Goal: Information Seeking & Learning: Check status

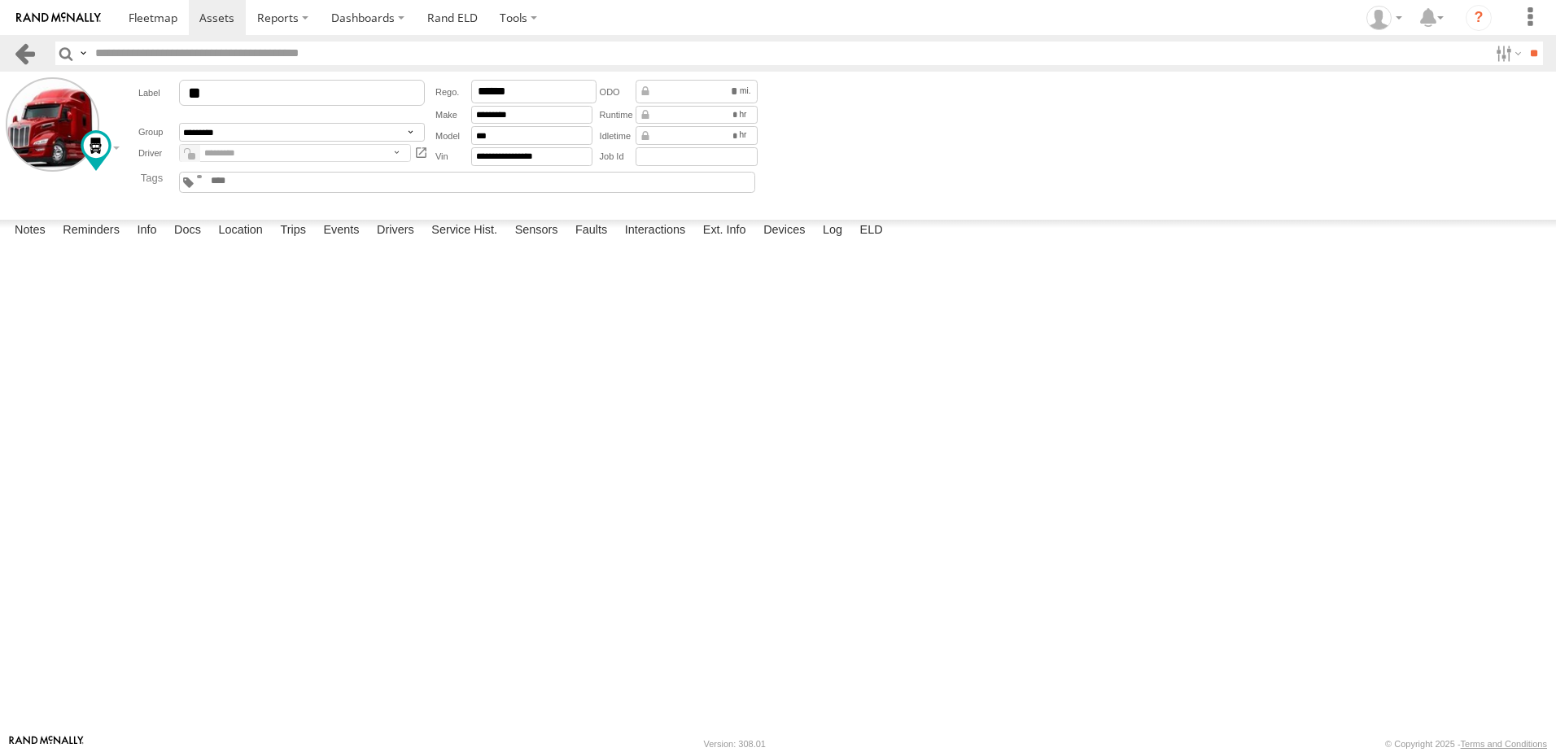
click at [20, 47] on link at bounding box center [25, 54] width 24 height 24
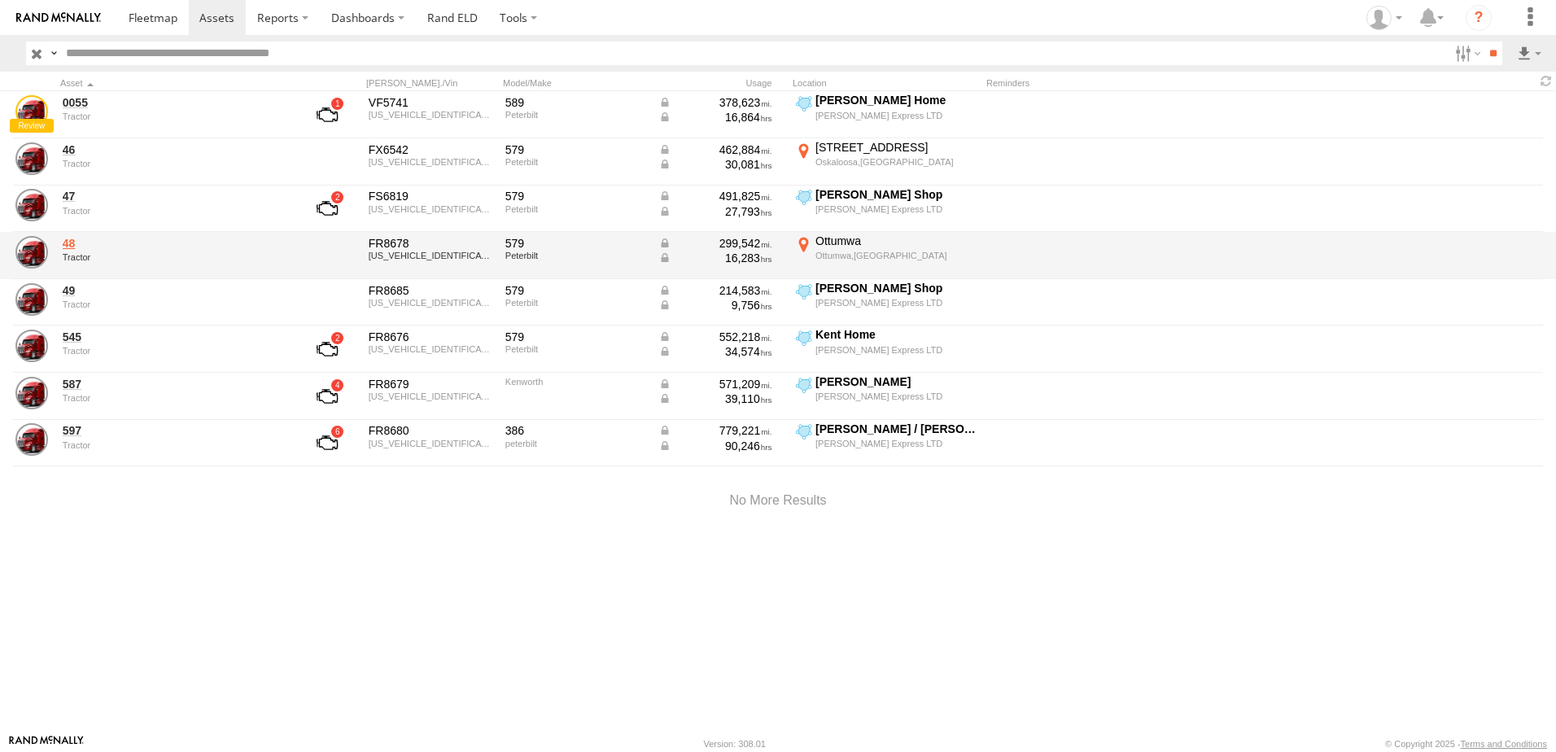
click at [68, 243] on link "48" at bounding box center [174, 243] width 223 height 15
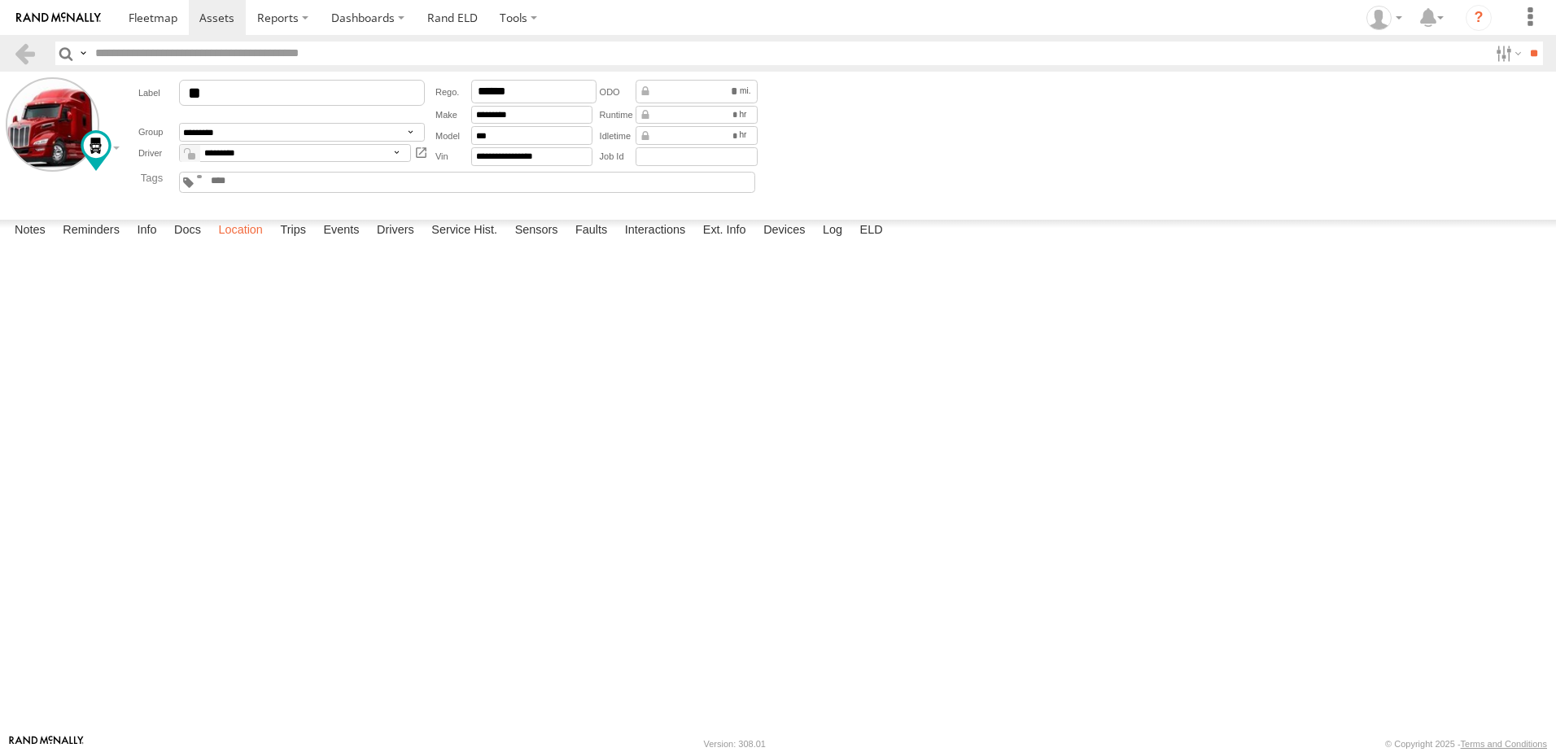
click at [251, 243] on label "Location" at bounding box center [240, 231] width 61 height 23
click at [297, 243] on label "Trips" at bounding box center [293, 231] width 42 height 23
click at [333, 243] on label "Events" at bounding box center [341, 231] width 52 height 23
click at [246, 243] on label "Location" at bounding box center [240, 231] width 61 height 23
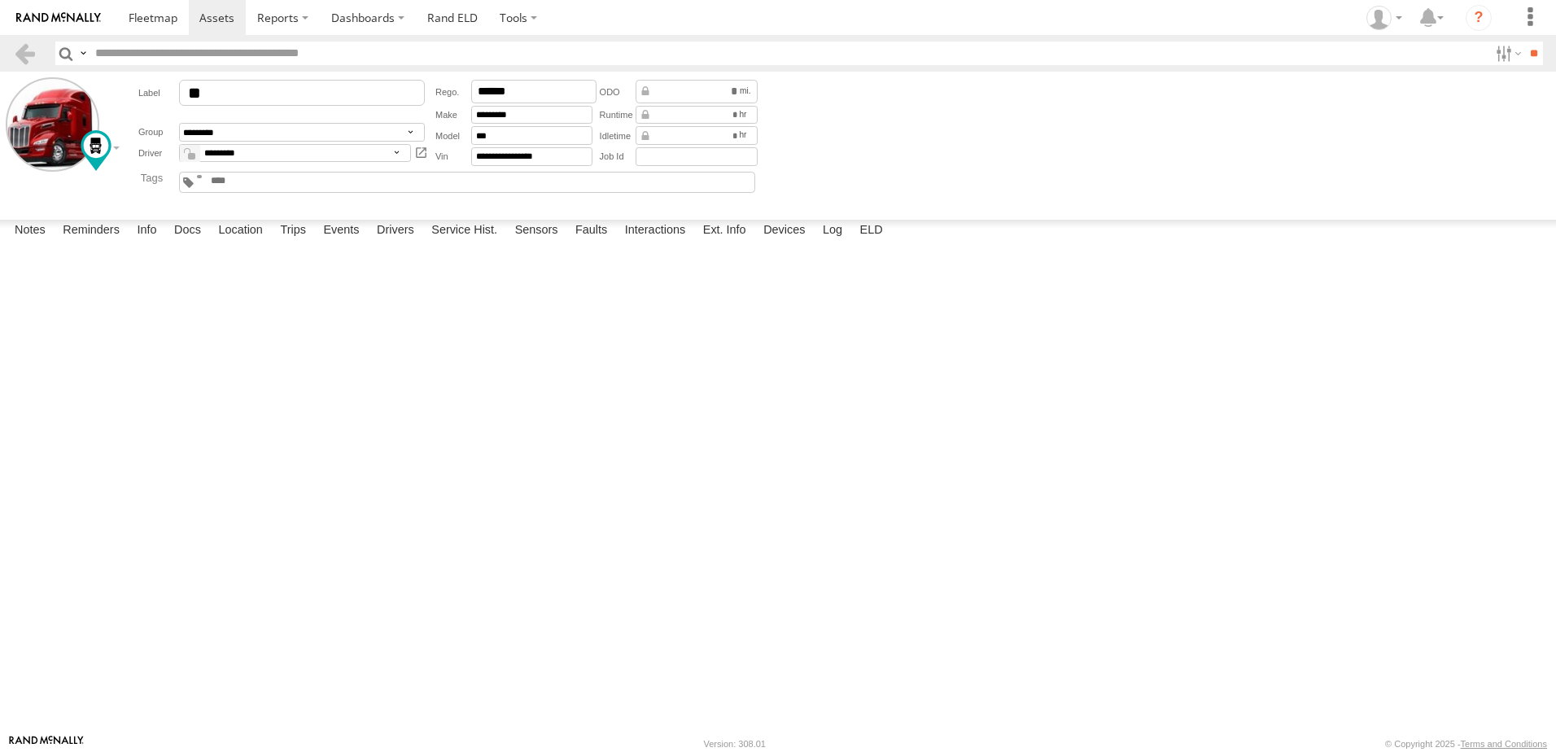
click at [0, 0] on label at bounding box center [0, 0] width 0 height 0
click at [0, 0] on span "Basemaps" at bounding box center [0, 0] width 0 height 0
click at [0, 0] on span "Satellite + Roadmap" at bounding box center [0, 0] width 0 height 0
drag, startPoint x: 948, startPoint y: 374, endPoint x: 754, endPoint y: 596, distance: 295.3
click at [0, 0] on div "48" at bounding box center [0, 0] width 0 height 0
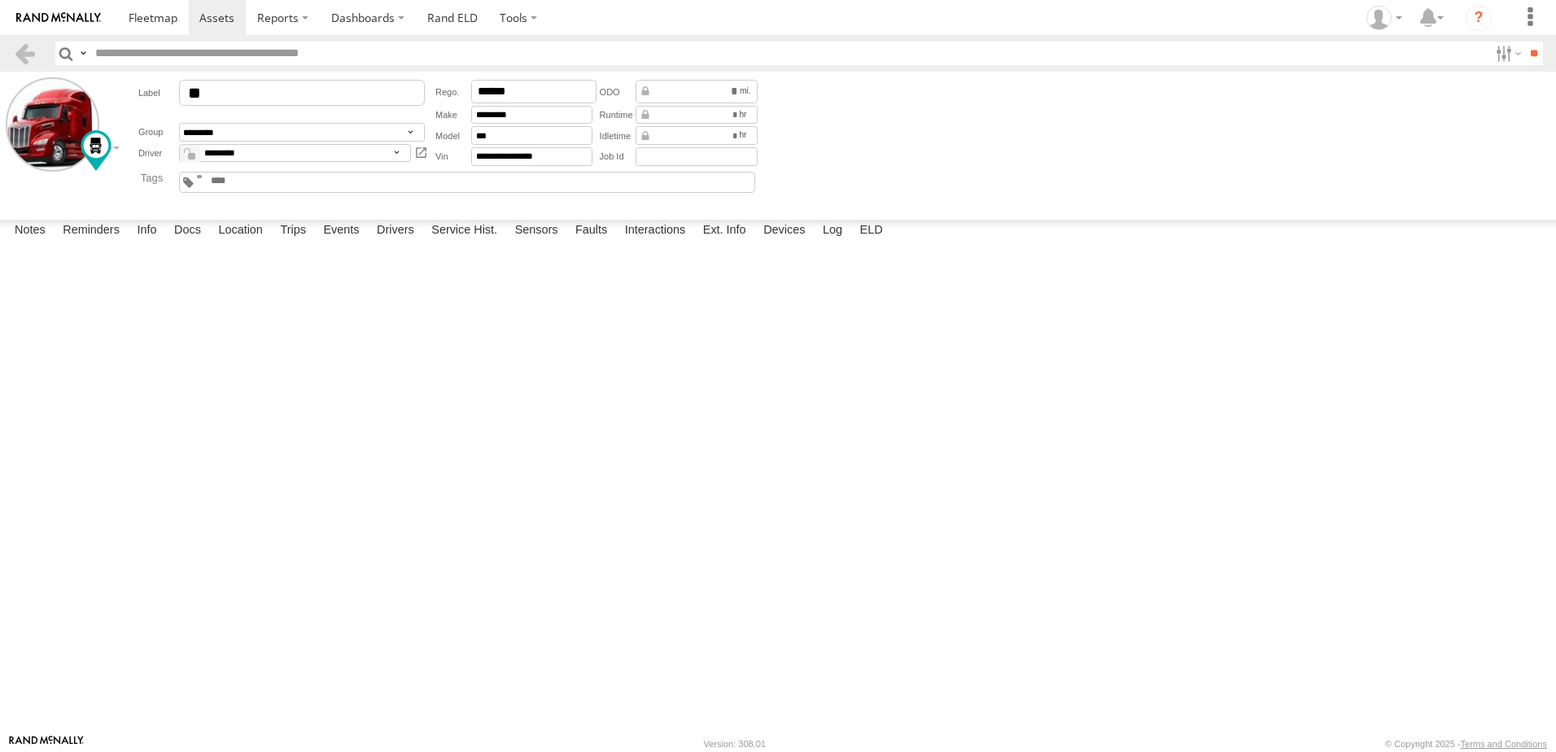
drag, startPoint x: 1132, startPoint y: 400, endPoint x: 807, endPoint y: 645, distance: 407.9
click at [0, 0] on div "48" at bounding box center [0, 0] width 0 height 0
drag, startPoint x: 1003, startPoint y: 483, endPoint x: 636, endPoint y: 516, distance: 368.6
click at [0, 0] on div "48" at bounding box center [0, 0] width 0 height 0
click at [896, 112] on form "**********" at bounding box center [778, 142] width 1545 height 130
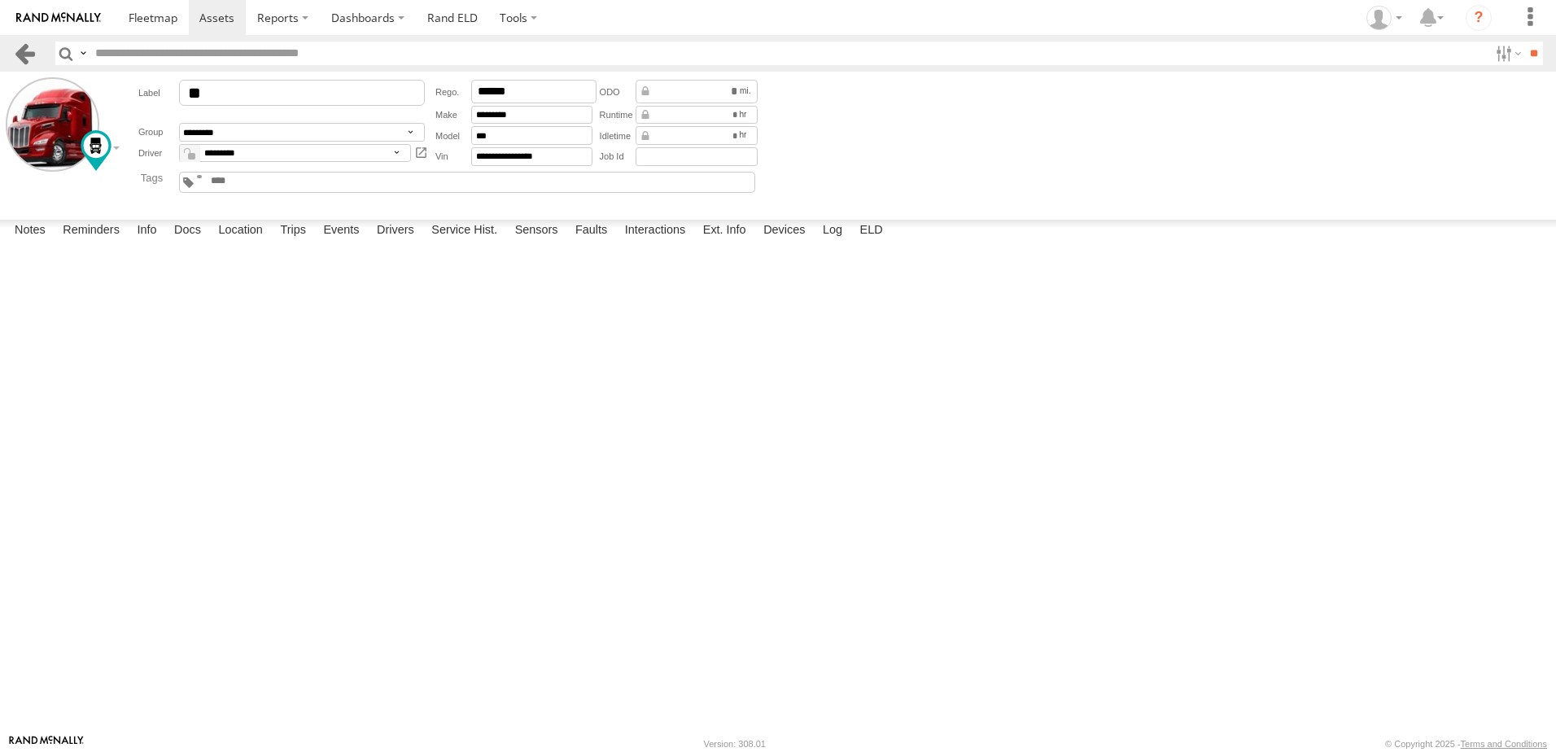
click at [26, 46] on link at bounding box center [25, 54] width 24 height 24
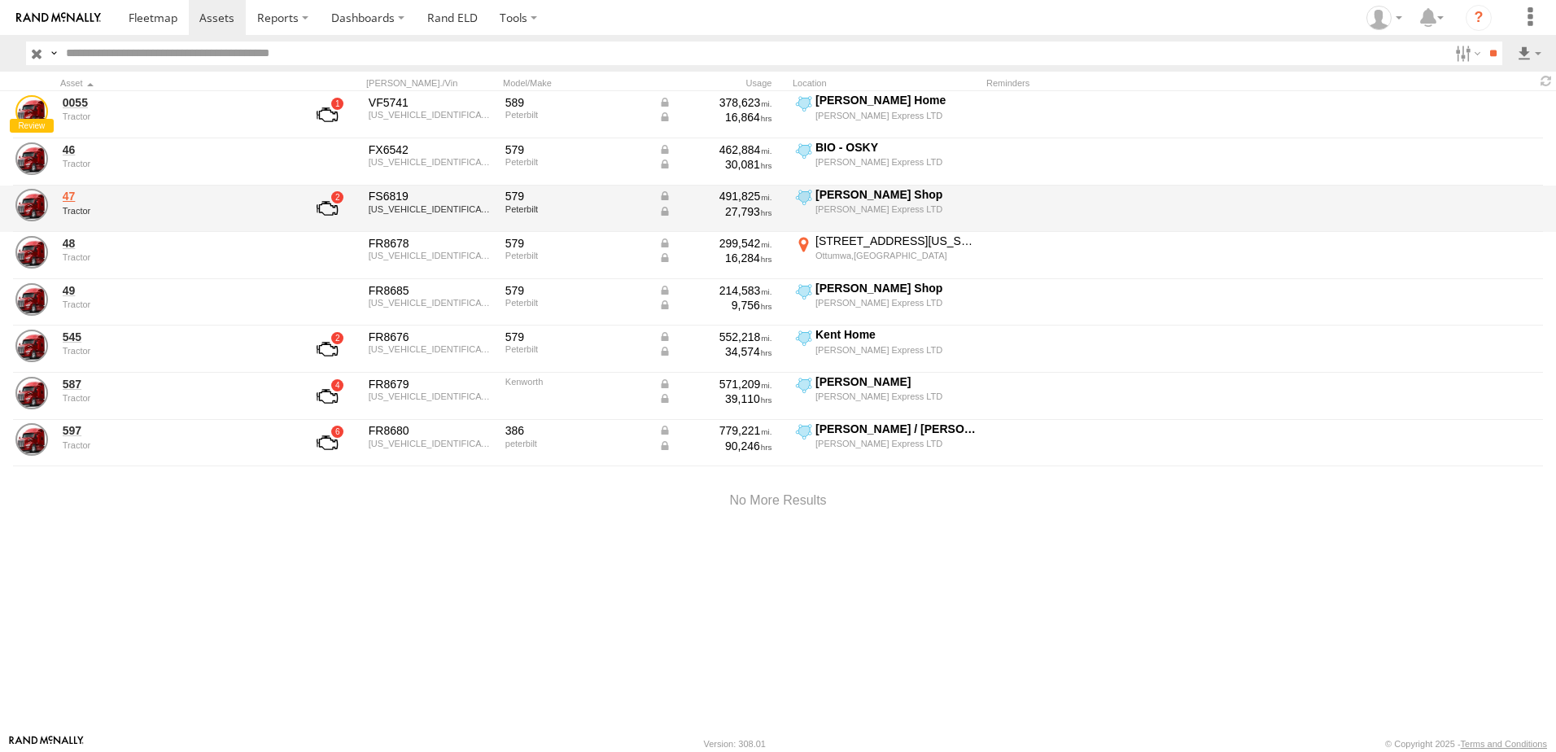
click at [70, 194] on link "47" at bounding box center [174, 196] width 223 height 15
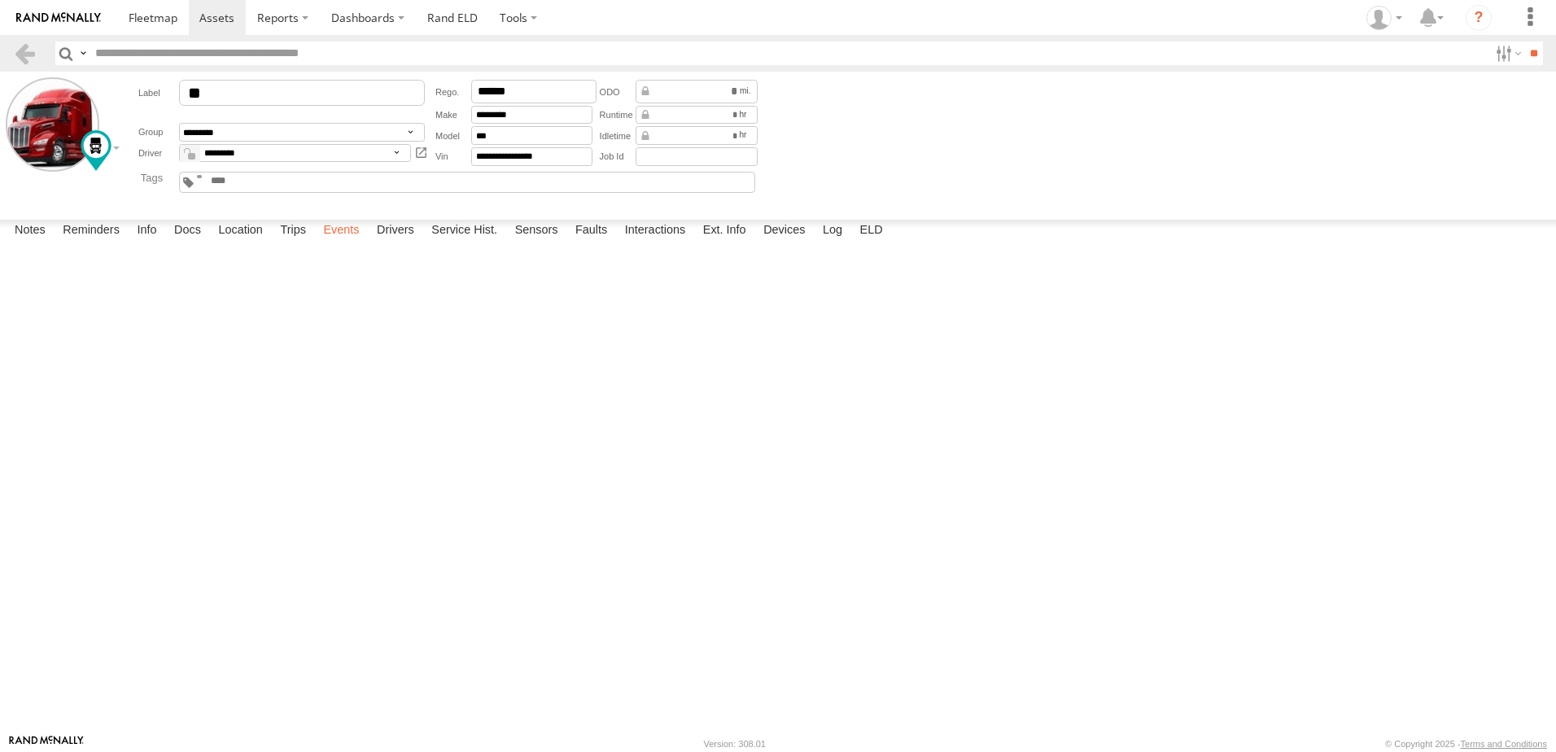
click at [348, 243] on label "Events" at bounding box center [341, 231] width 52 height 23
click at [18, 49] on link at bounding box center [25, 54] width 24 height 24
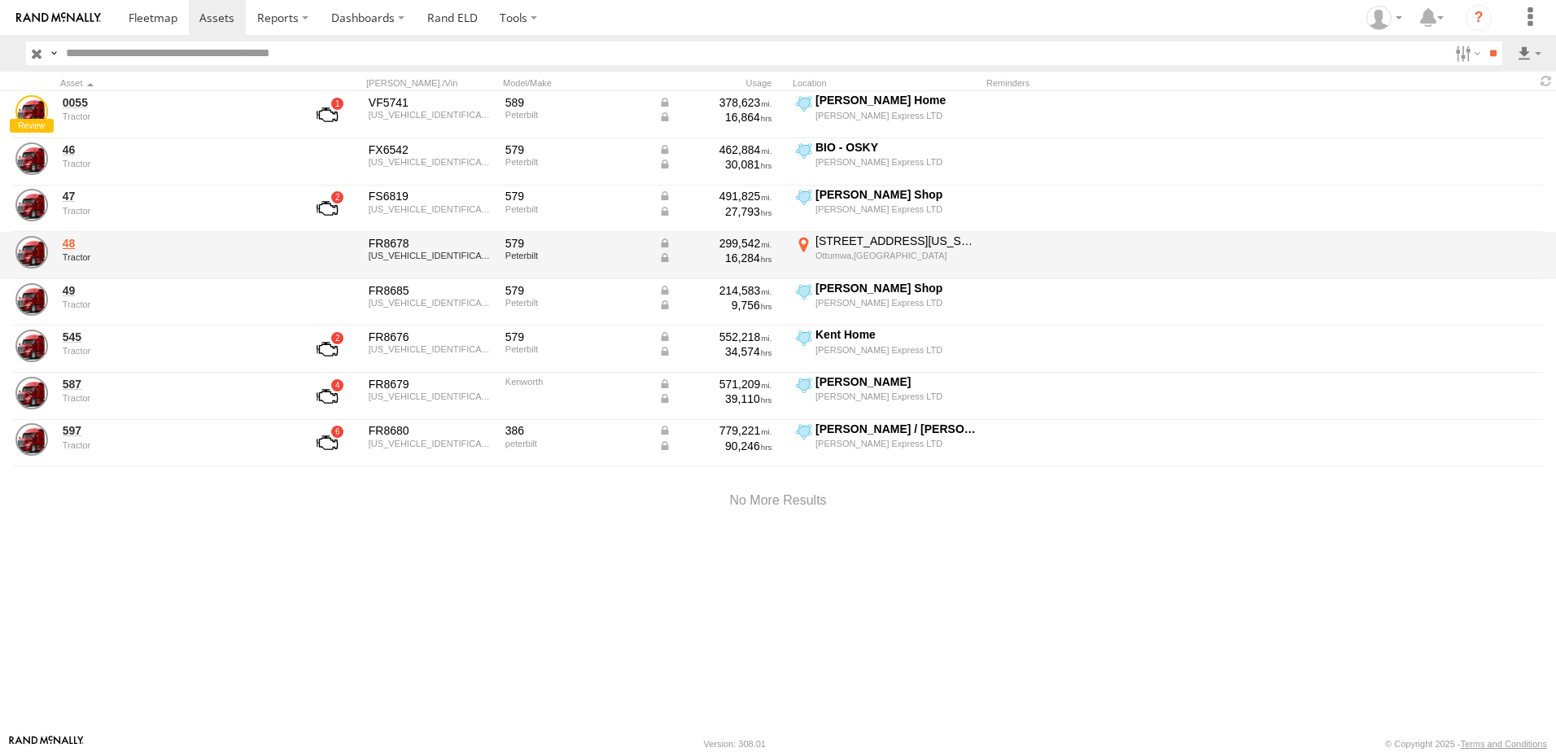
click at [68, 242] on link "48" at bounding box center [174, 243] width 223 height 15
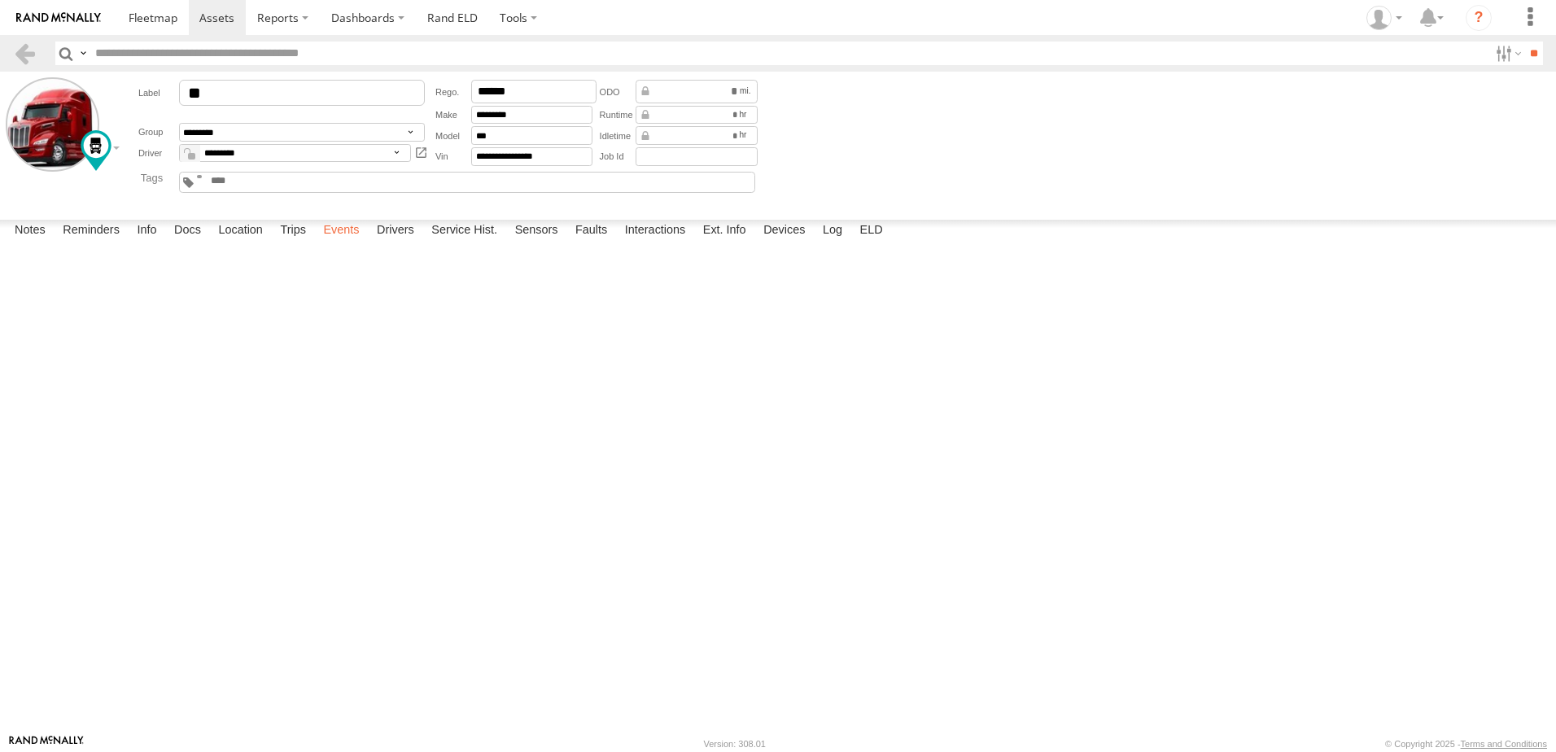
click at [348, 243] on label "Events" at bounding box center [341, 231] width 52 height 23
click at [23, 50] on link at bounding box center [25, 54] width 24 height 24
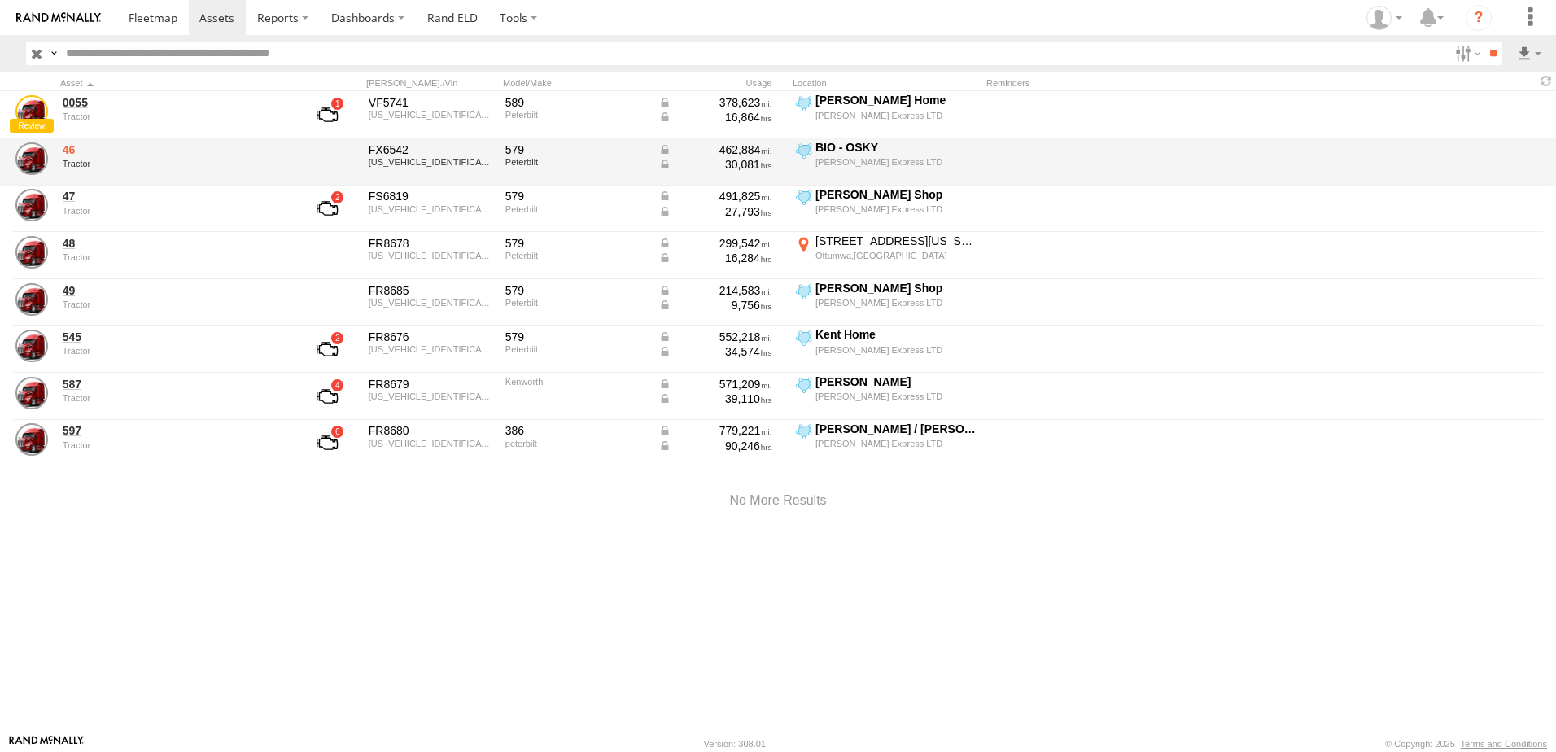
click at [67, 151] on link "46" at bounding box center [174, 149] width 223 height 15
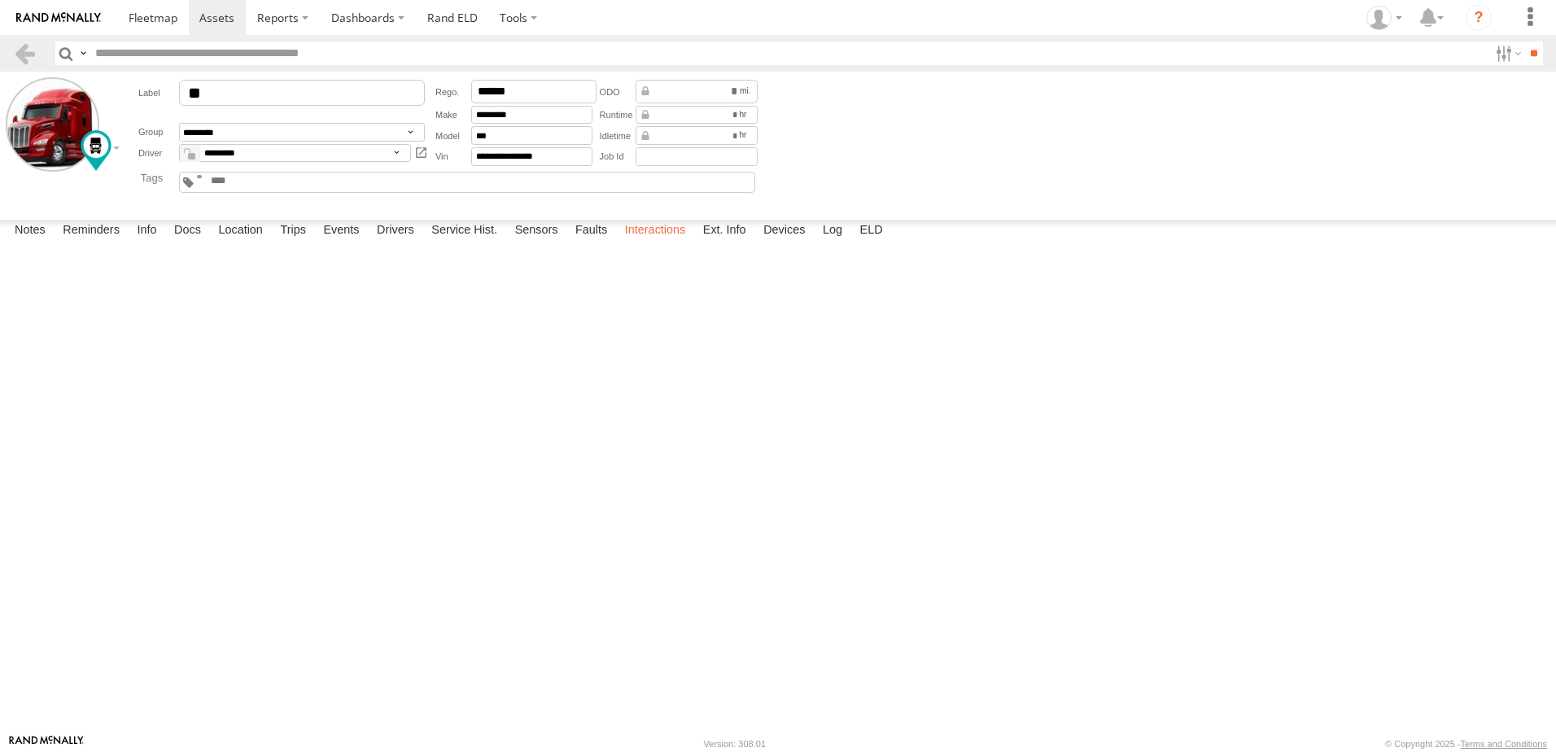
click at [662, 243] on label "Interactions" at bounding box center [655, 231] width 77 height 23
click at [247, 243] on label "Location" at bounding box center [240, 231] width 61 height 23
drag, startPoint x: 1130, startPoint y: 378, endPoint x: 485, endPoint y: 424, distance: 647.0
click at [0, 0] on div "46" at bounding box center [0, 0] width 0 height 0
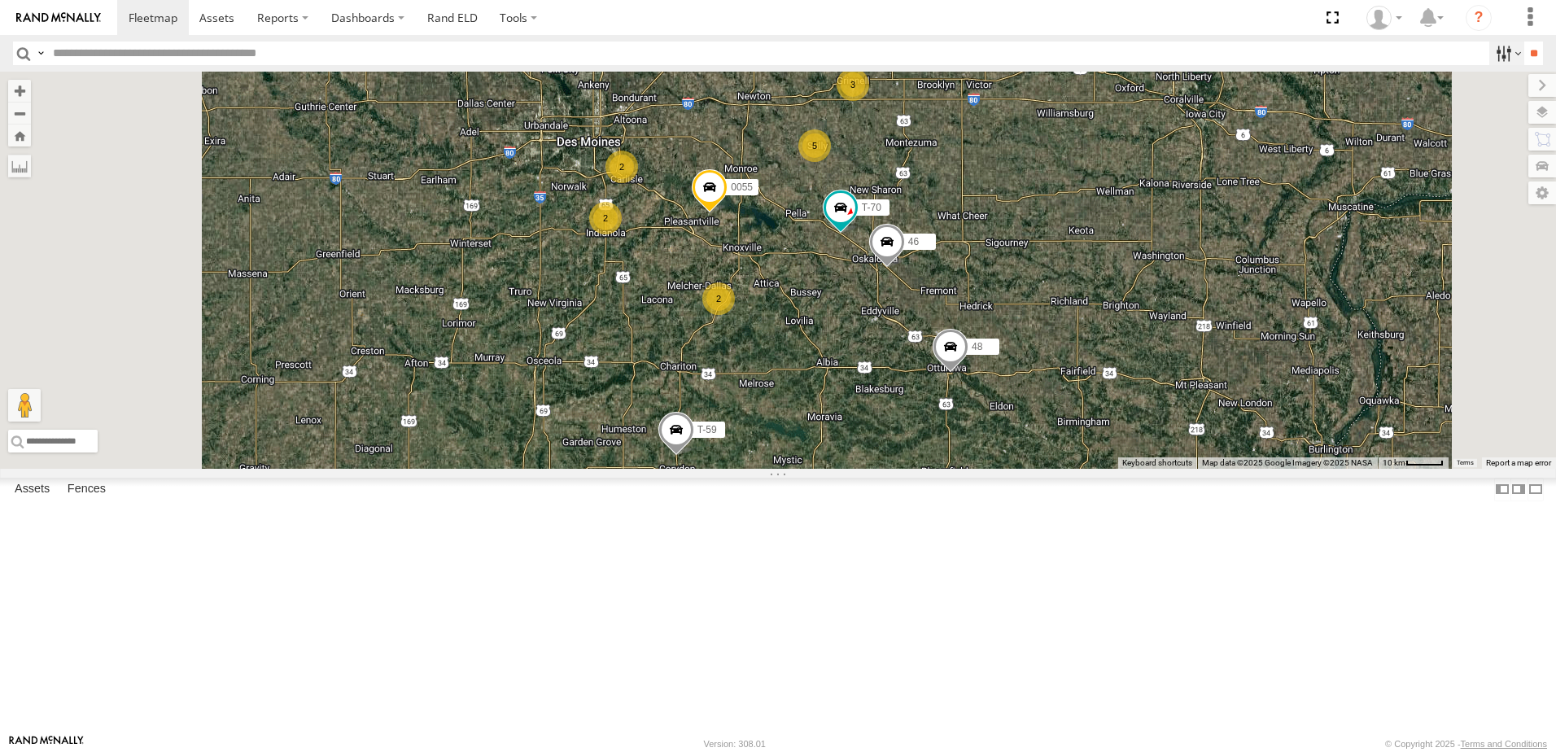
click at [1491, 50] on label at bounding box center [1506, 54] width 35 height 24
click at [0, 0] on span "Tractor" at bounding box center [0, 0] width 0 height 0
click at [1524, 48] on input "**" at bounding box center [1533, 54] width 19 height 24
